Goal: Task Accomplishment & Management: Use online tool/utility

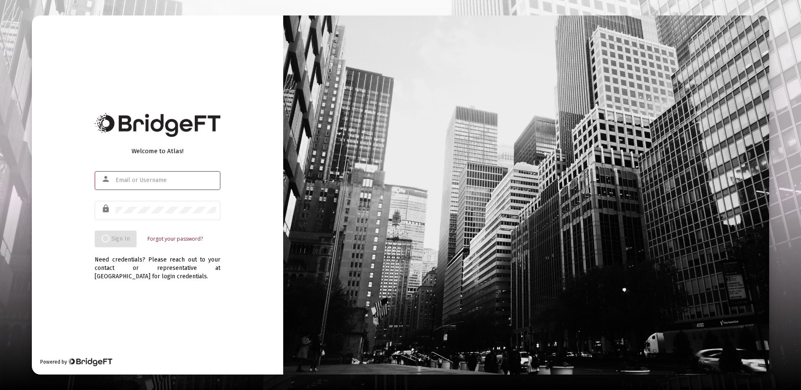
click at [142, 181] on input "text" at bounding box center [166, 180] width 101 height 7
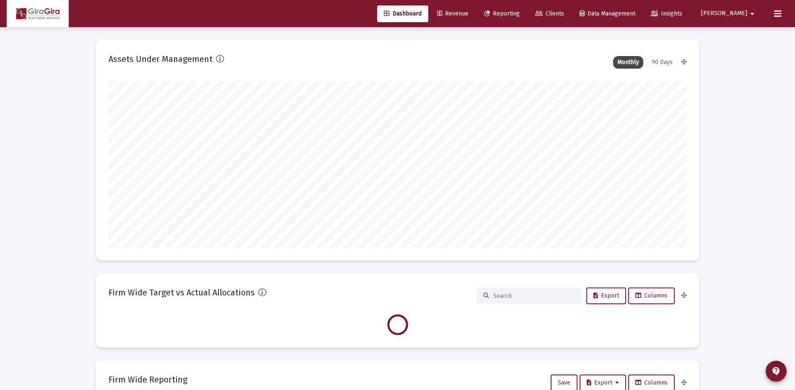
scroll to position [168, 578]
type input "[DATE]"
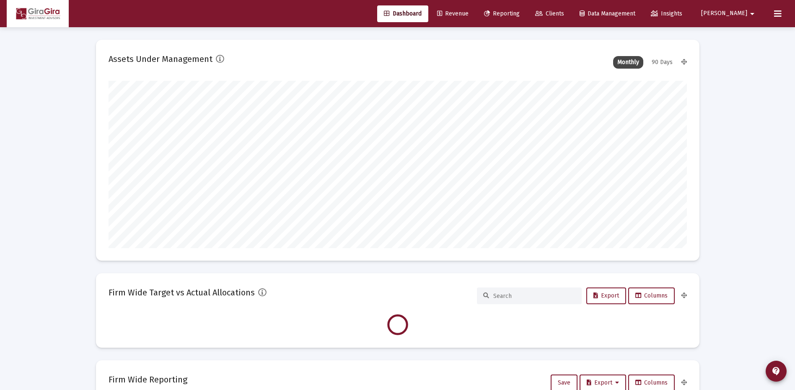
click at [520, 13] on span "Reporting" at bounding box center [502, 13] width 36 height 7
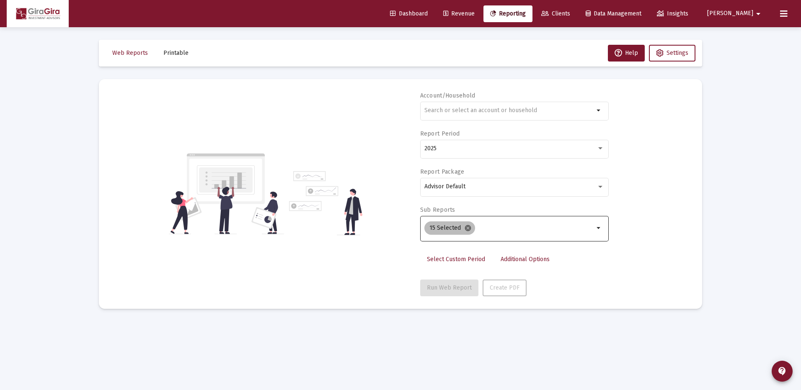
click at [465, 226] on mat-icon "cancel" at bounding box center [468, 229] width 8 height 8
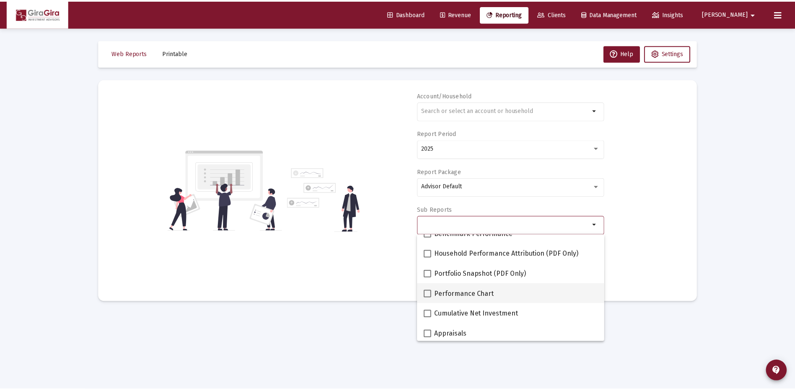
scroll to position [84, 0]
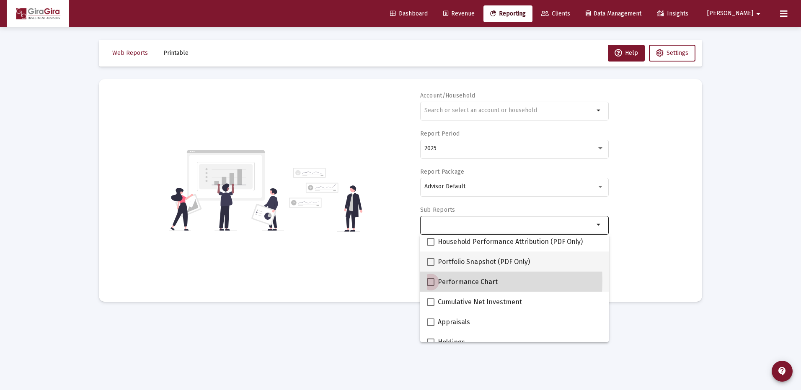
drag, startPoint x: 431, startPoint y: 281, endPoint x: 512, endPoint y: 264, distance: 83.2
click at [431, 280] on span at bounding box center [431, 283] width 8 height 8
click at [431, 286] on input "Performance Chart" at bounding box center [430, 286] width 0 height 0
checkbox input "true"
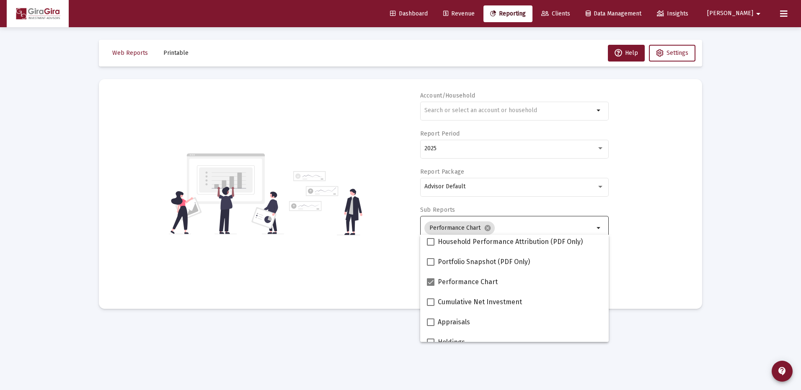
click at [639, 244] on div "Account/Household arrow_drop_down Report Period 2025 Report Package Advisor Def…" at bounding box center [400, 194] width 578 height 205
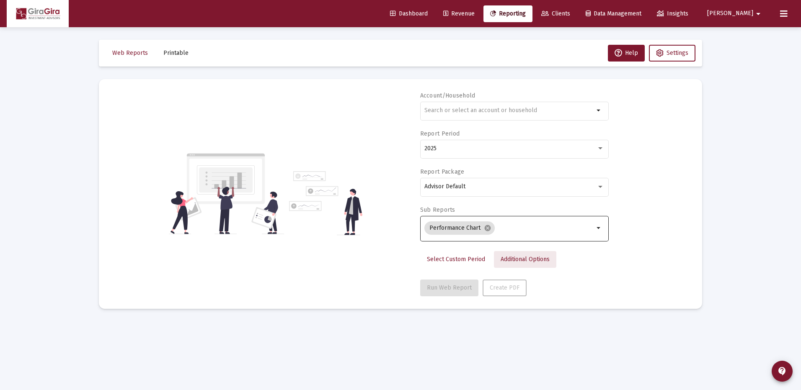
drag, startPoint x: 520, startPoint y: 254, endPoint x: 516, endPoint y: 256, distance: 5.1
click at [516, 256] on link "Additional Options" at bounding box center [525, 259] width 62 height 17
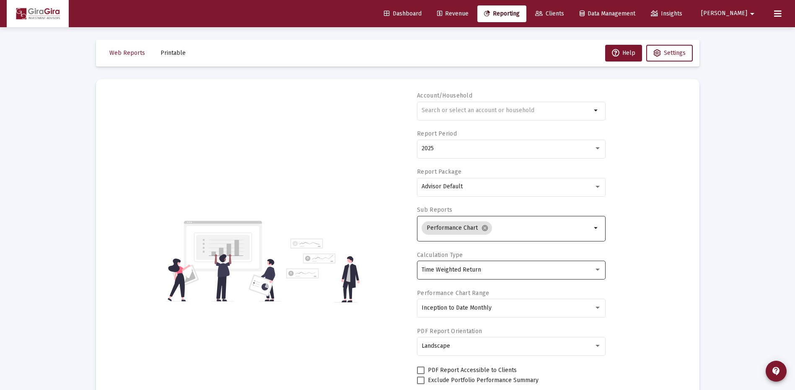
click at [483, 266] on div "Time Weighted Return" at bounding box center [511, 270] width 180 height 21
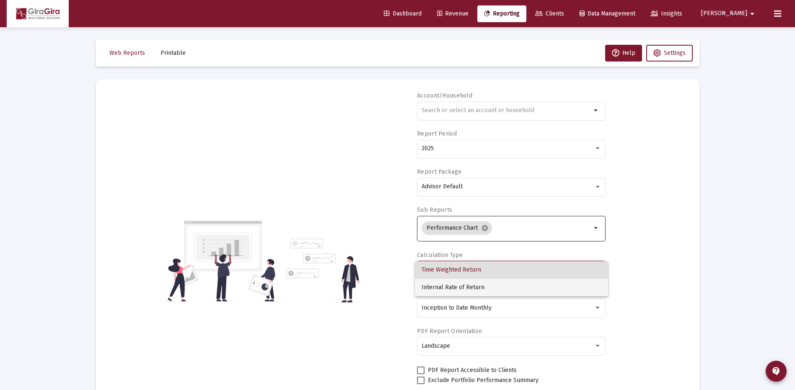
click at [478, 289] on span "Internal Rate of Return" at bounding box center [511, 288] width 180 height 18
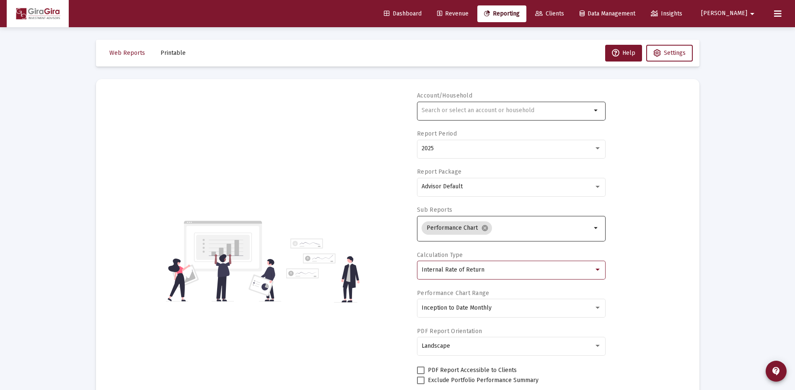
drag, startPoint x: 442, startPoint y: 115, endPoint x: 438, endPoint y: 111, distance: 6.2
click at [439, 113] on div at bounding box center [506, 110] width 170 height 21
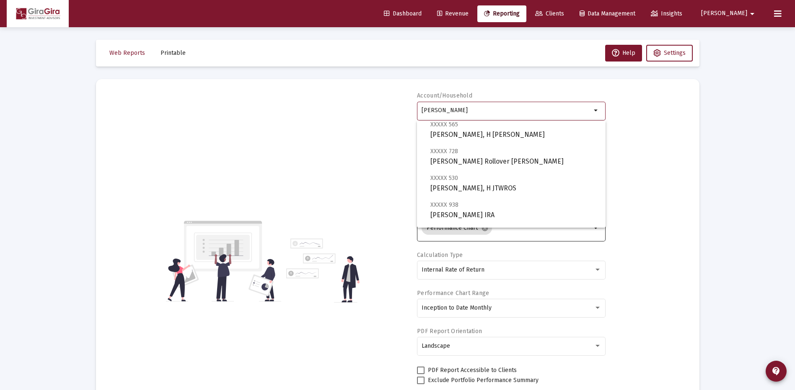
scroll to position [0, 0]
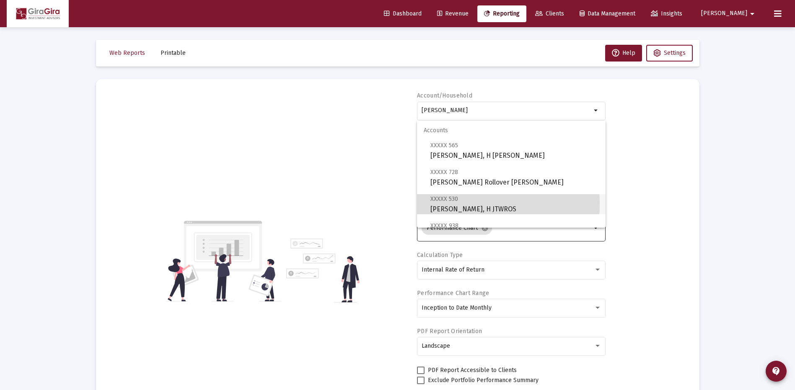
click at [464, 204] on span "XXXXX 530 [PERSON_NAME], H JTWROS" at bounding box center [514, 204] width 168 height 21
type input "[PERSON_NAME], H JTWROS"
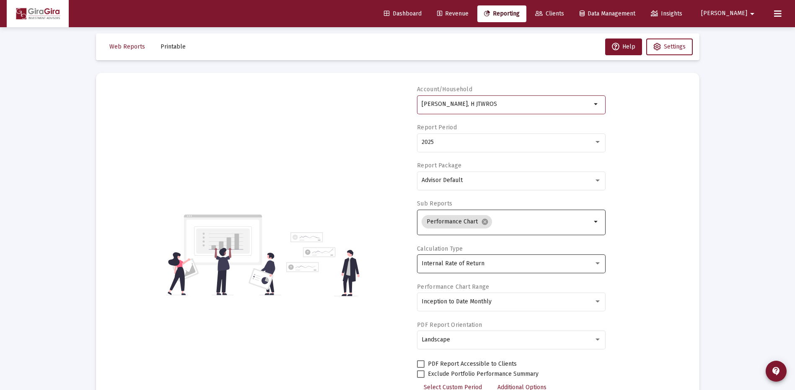
scroll to position [66, 0]
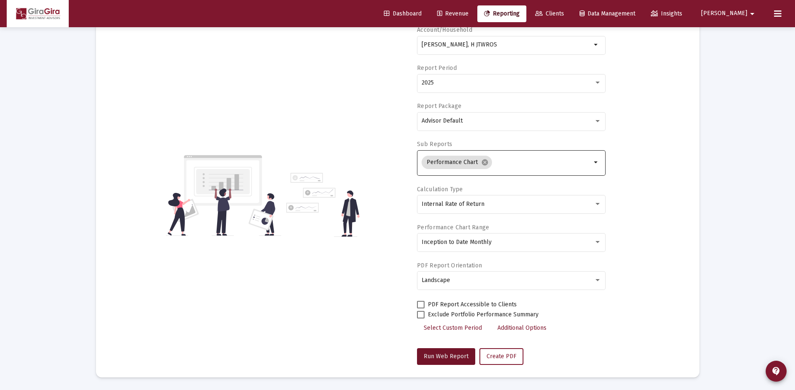
drag, startPoint x: 447, startPoint y: 354, endPoint x: 453, endPoint y: 344, distance: 11.3
click at [449, 349] on button "Run Web Report" at bounding box center [446, 357] width 58 height 17
select select "View all"
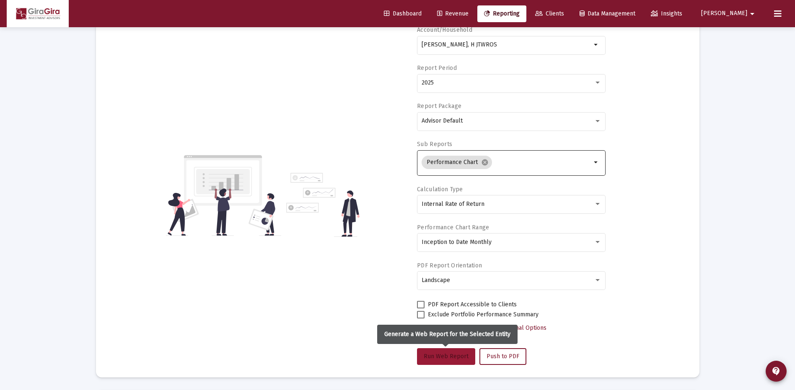
click at [453, 357] on span "Run Web Report" at bounding box center [446, 356] width 45 height 7
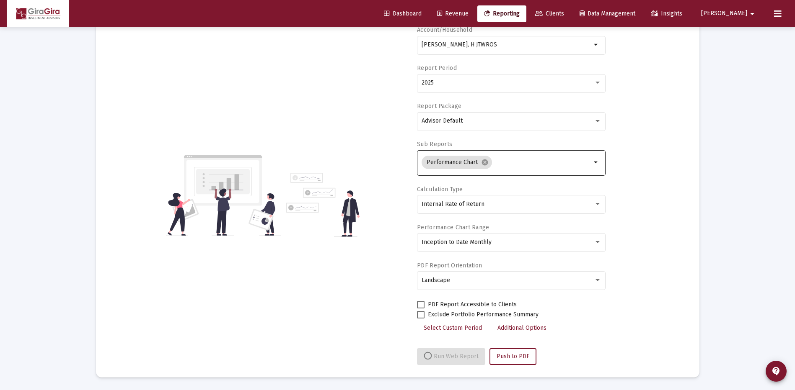
select select "View all"
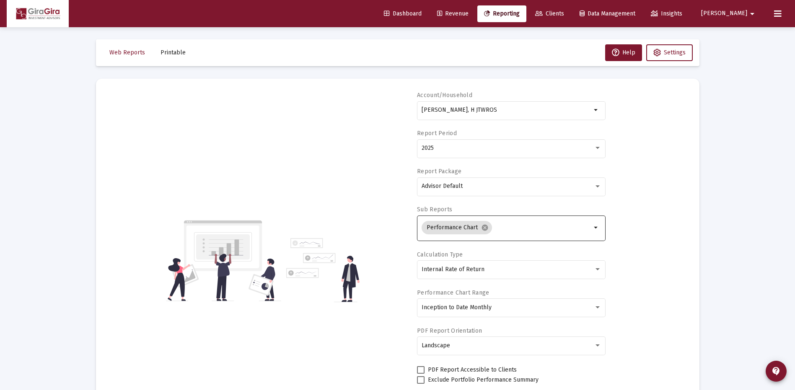
scroll to position [0, 0]
